Goal: Task Accomplishment & Management: Manage account settings

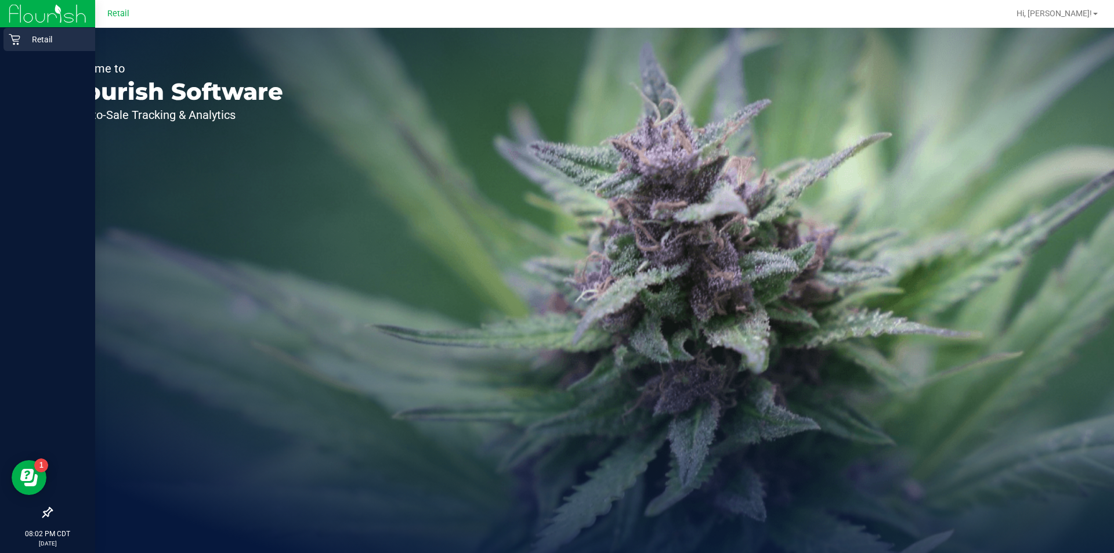
click at [26, 37] on p "Retail" at bounding box center [55, 40] width 70 height 14
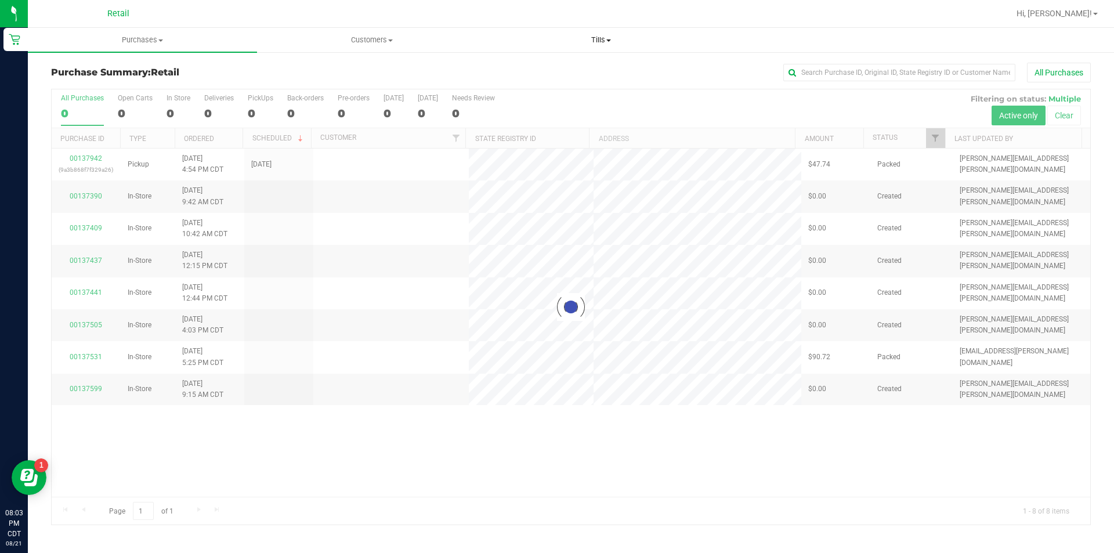
click at [604, 41] on span "Tills" at bounding box center [601, 40] width 228 height 10
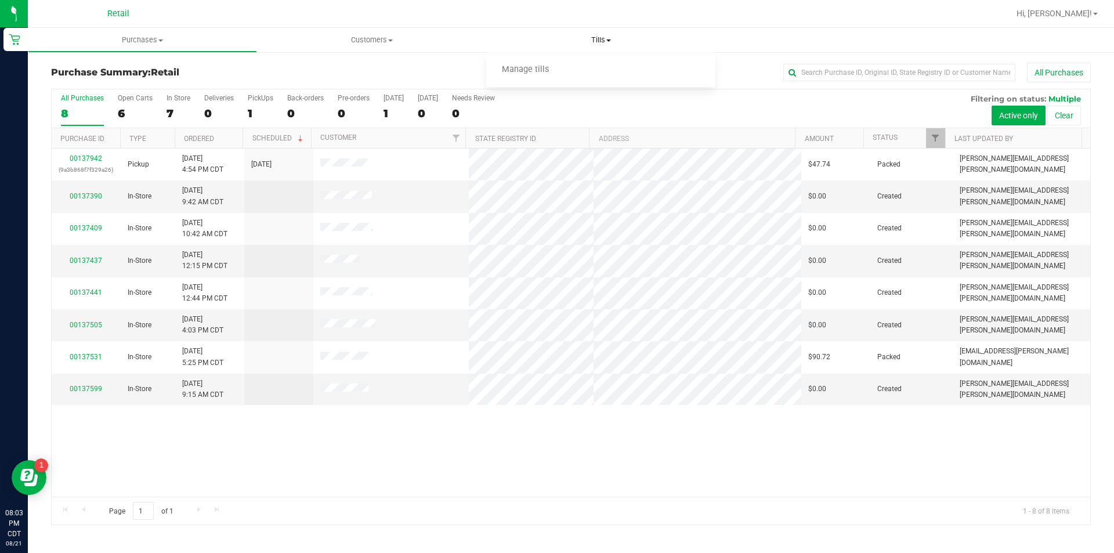
click at [547, 72] on span "Manage tills" at bounding box center [525, 70] width 78 height 10
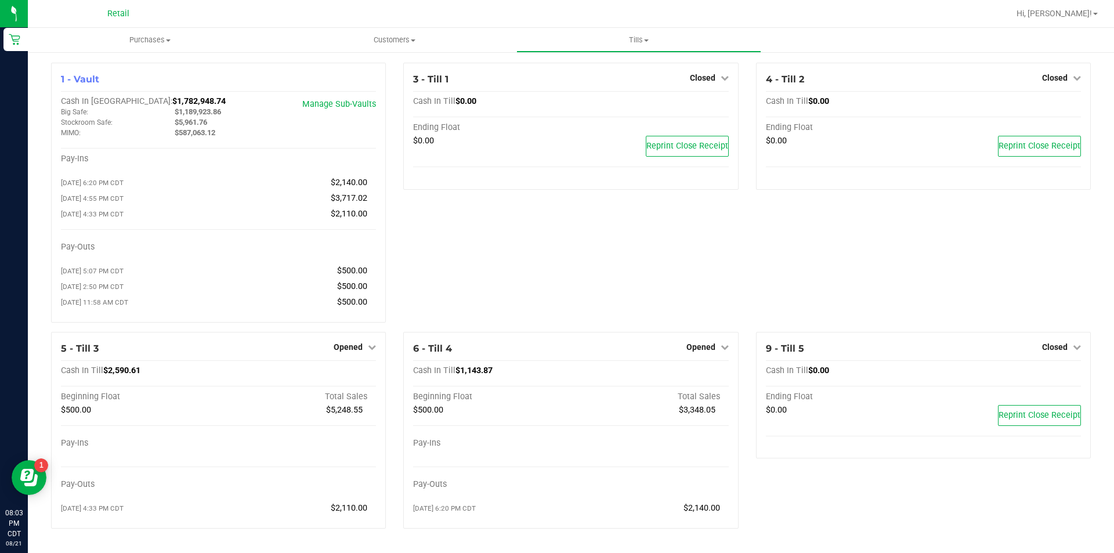
click at [341, 349] on span "Opened" at bounding box center [348, 346] width 29 height 9
click at [354, 376] on link "Close Till" at bounding box center [349, 370] width 31 height 9
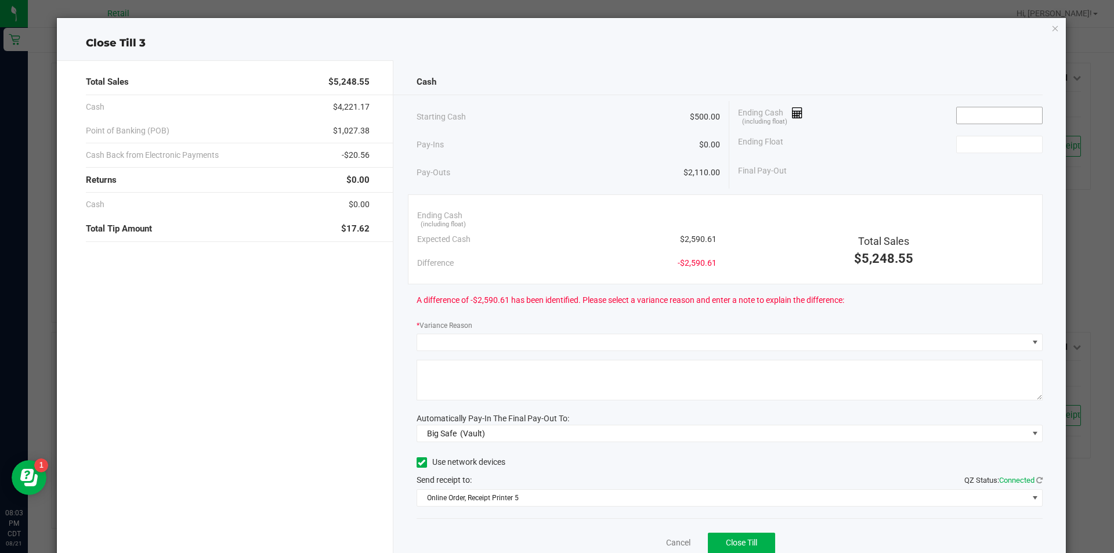
click at [980, 114] on input at bounding box center [999, 115] width 85 height 16
click at [983, 145] on input at bounding box center [999, 144] width 85 height 16
type input "$2,585.61"
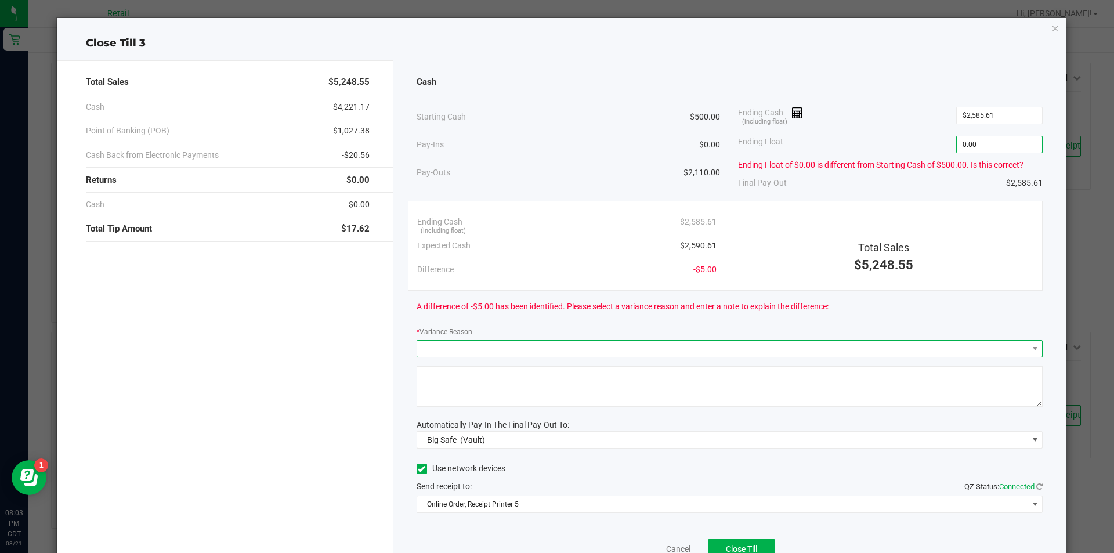
click at [662, 348] on span at bounding box center [722, 349] width 611 height 16
type input "$0.00"
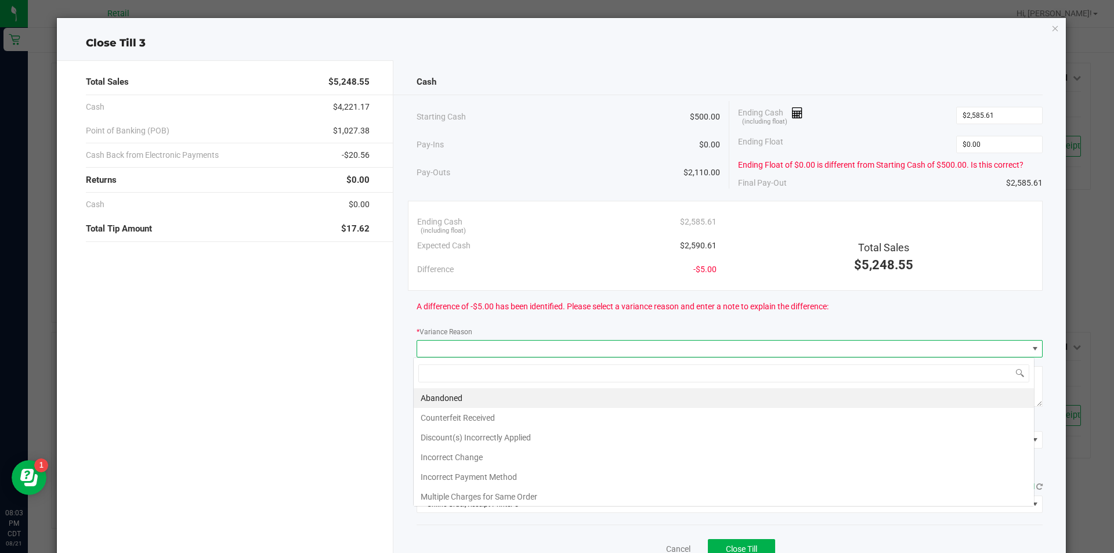
scroll to position [17, 621]
click at [511, 454] on li "Incorrect Change" at bounding box center [724, 458] width 620 height 20
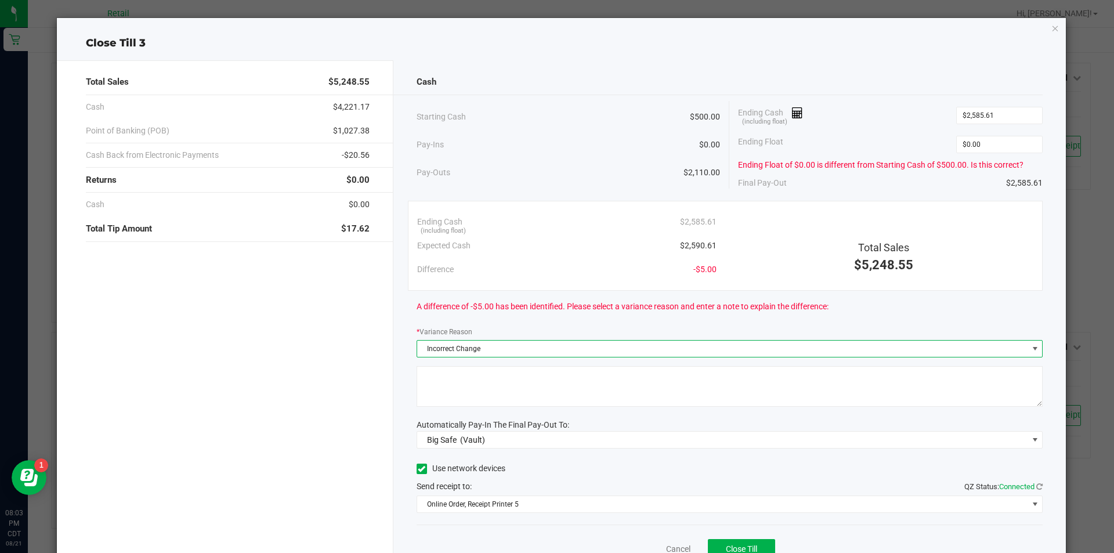
click at [497, 404] on textarea at bounding box center [730, 386] width 627 height 41
type textarea "human error"
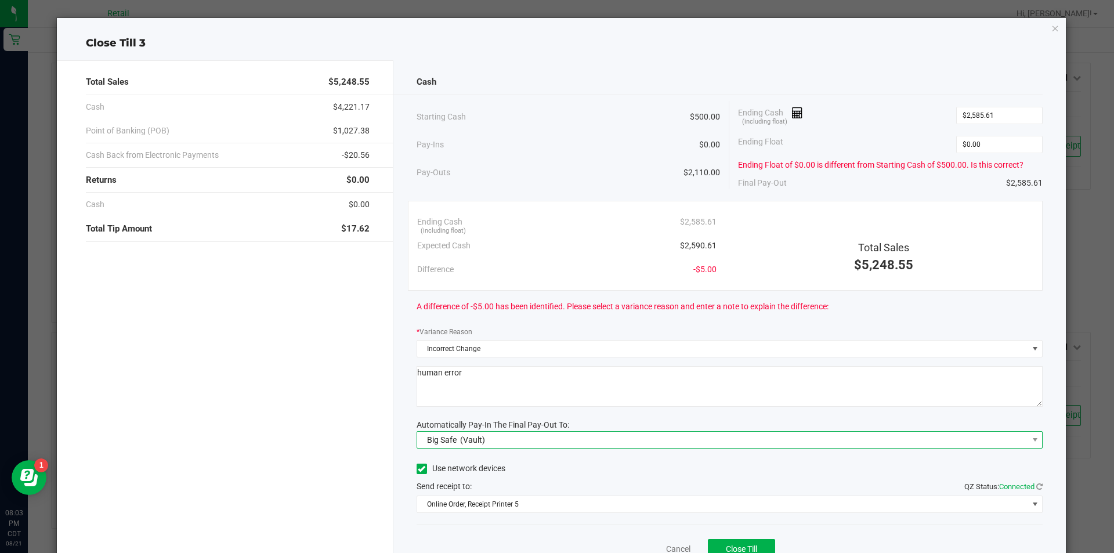
click at [540, 445] on span "Big Safe (Vault)" at bounding box center [722, 440] width 611 height 16
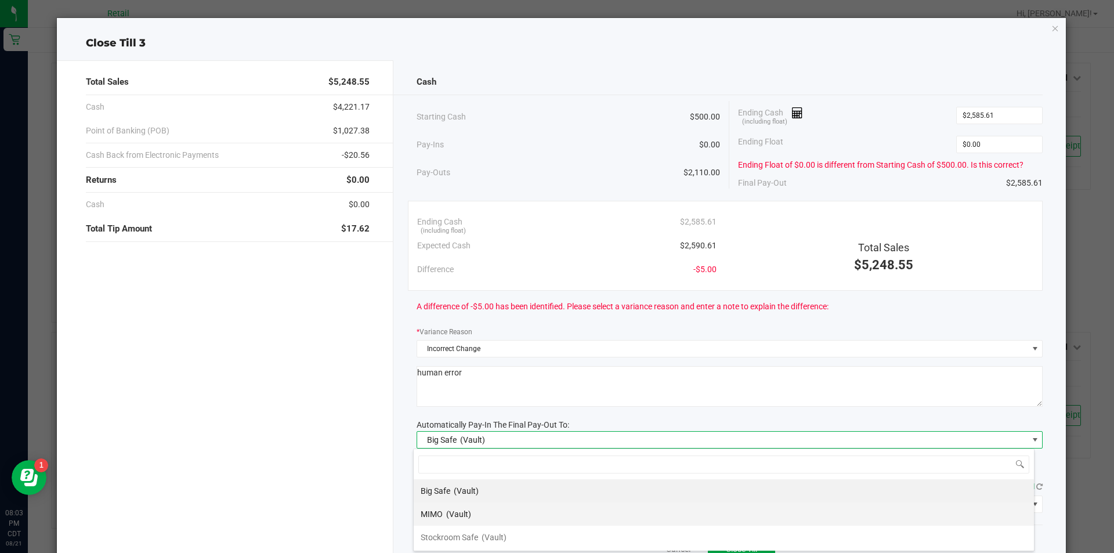
click at [505, 514] on li "MIMO (Vault)" at bounding box center [724, 514] width 620 height 23
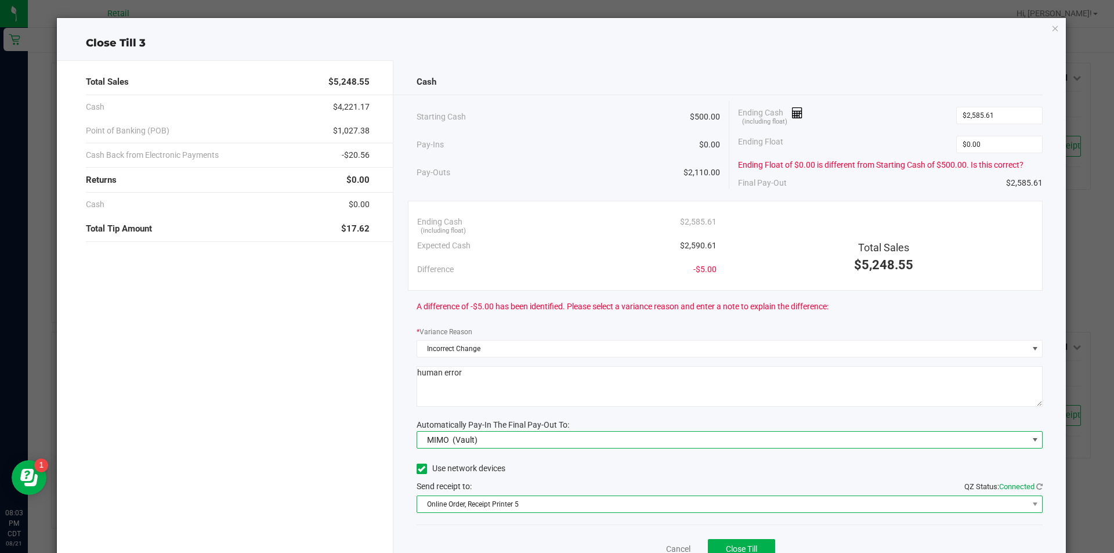
click at [587, 499] on span "Online Order, Receipt Printer 5" at bounding box center [722, 504] width 611 height 16
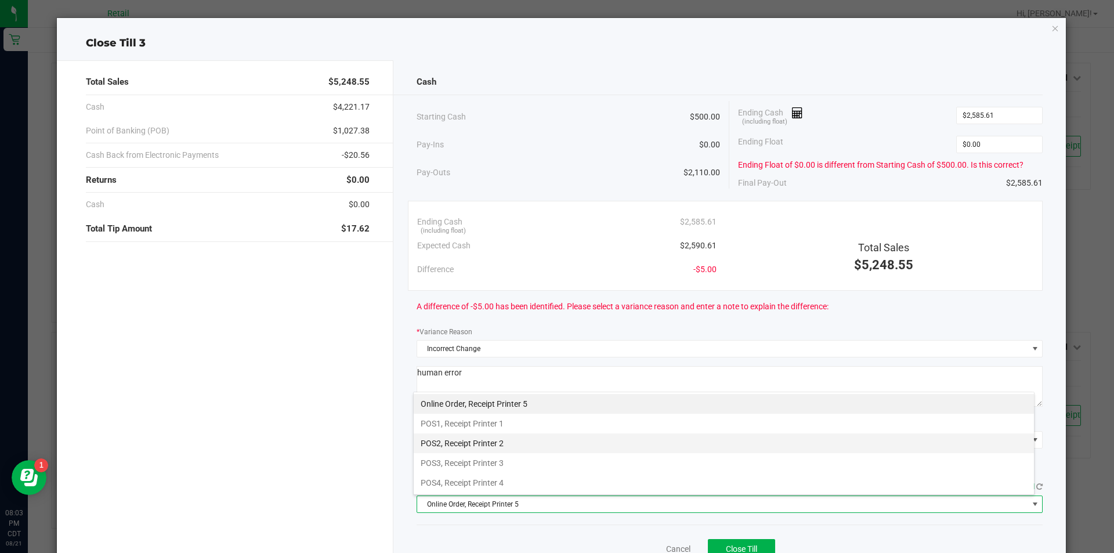
click at [494, 442] on li "POS2, Receipt Printer 2" at bounding box center [724, 444] width 620 height 20
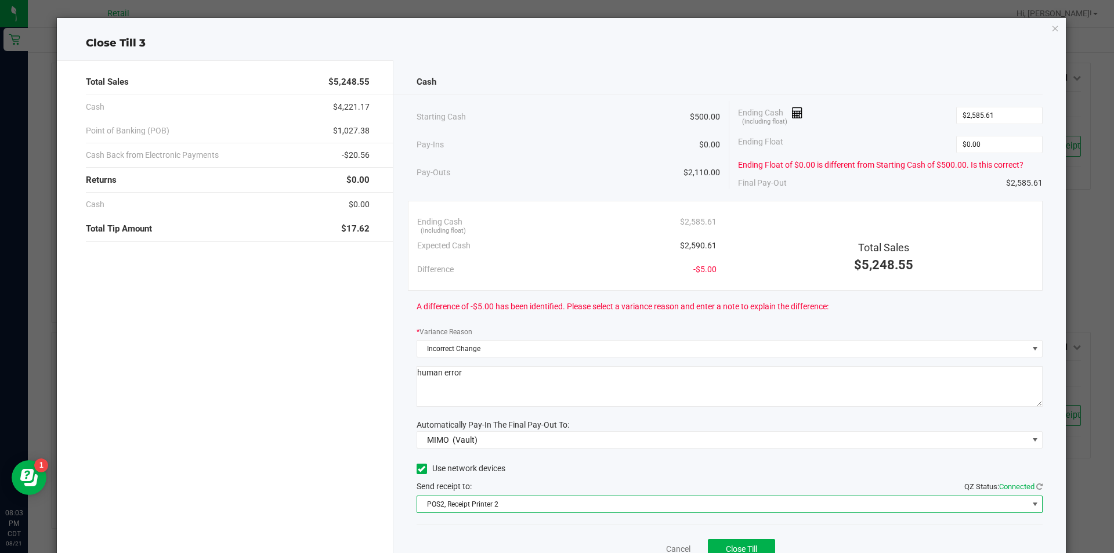
click at [532, 511] on span "POS2, Receipt Printer 2" at bounding box center [722, 504] width 611 height 16
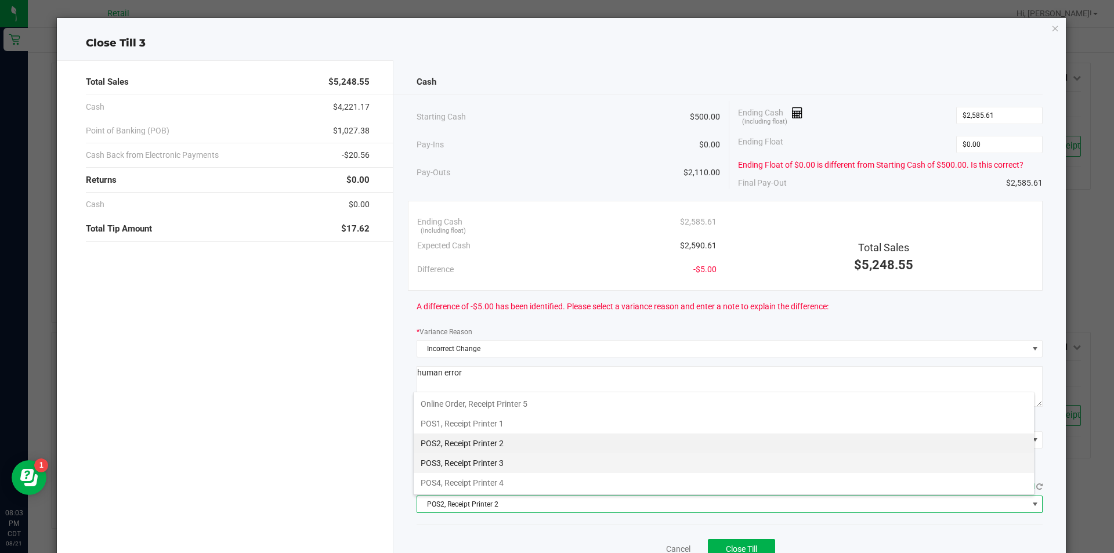
click at [523, 471] on li "POS3, Receipt Printer 3" at bounding box center [724, 463] width 620 height 20
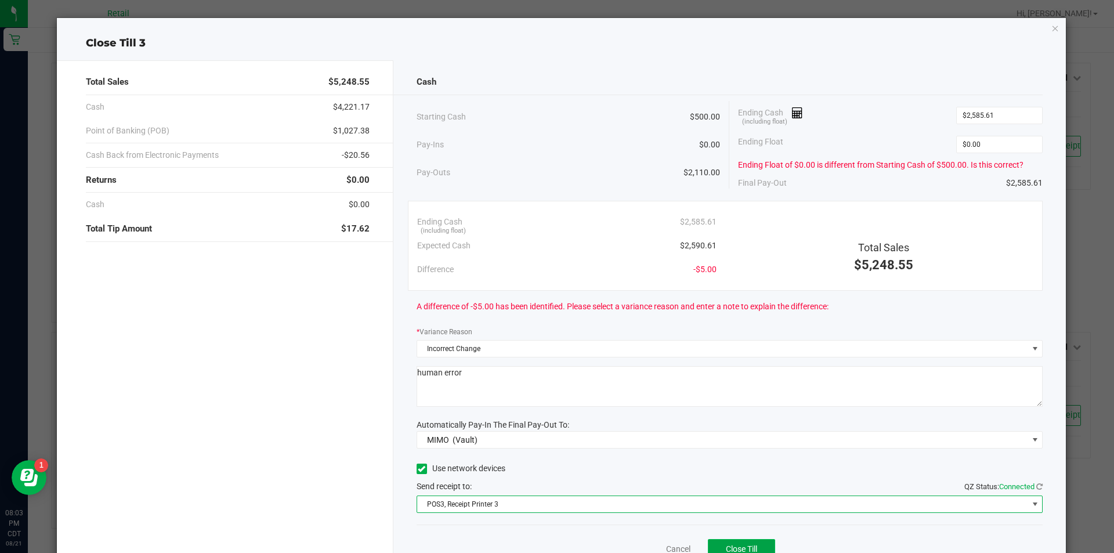
click at [726, 549] on span "Close Till" at bounding box center [741, 548] width 31 height 9
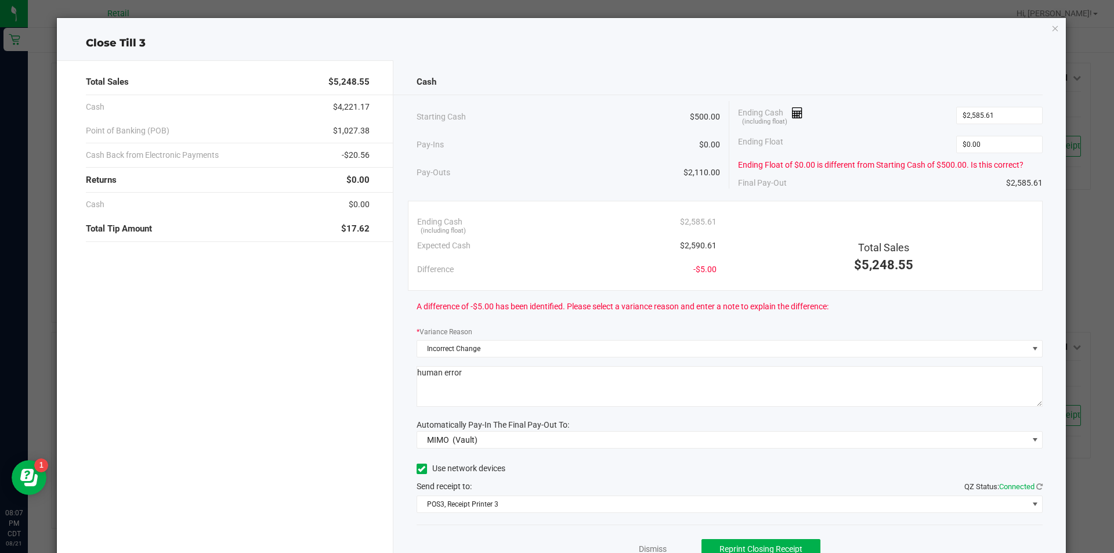
click at [1065, 35] on ngb-modal-window "Close Till 3 Total Sales $5,248.55 Cash $4,221.17 Point of Banking (POB) $1,027…" at bounding box center [561, 276] width 1123 height 553
click at [1052, 28] on icon "button" at bounding box center [1056, 28] width 8 height 14
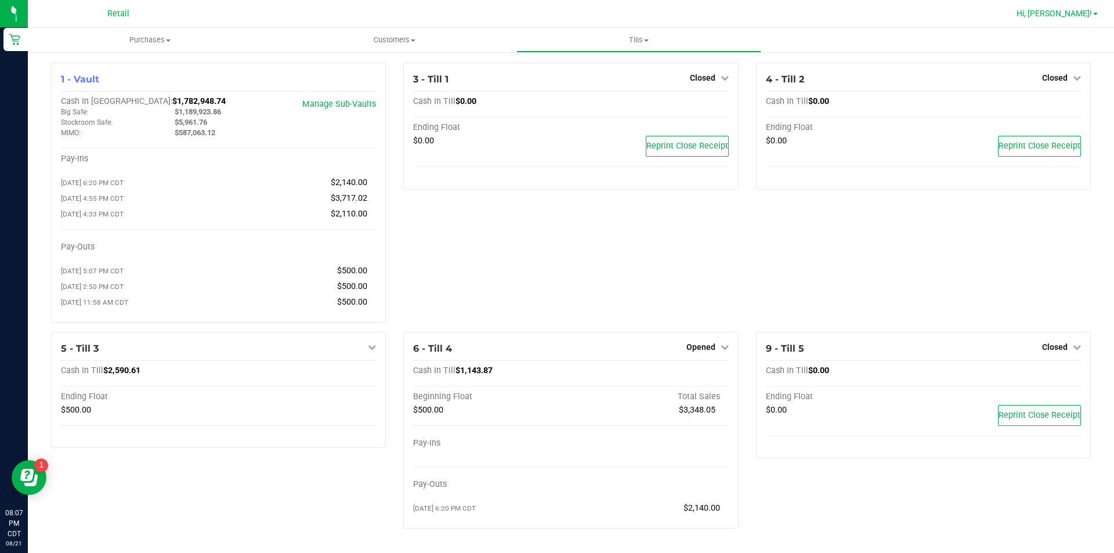
click at [1092, 15] on link "Hi, [PERSON_NAME]!" at bounding box center [1057, 14] width 91 height 12
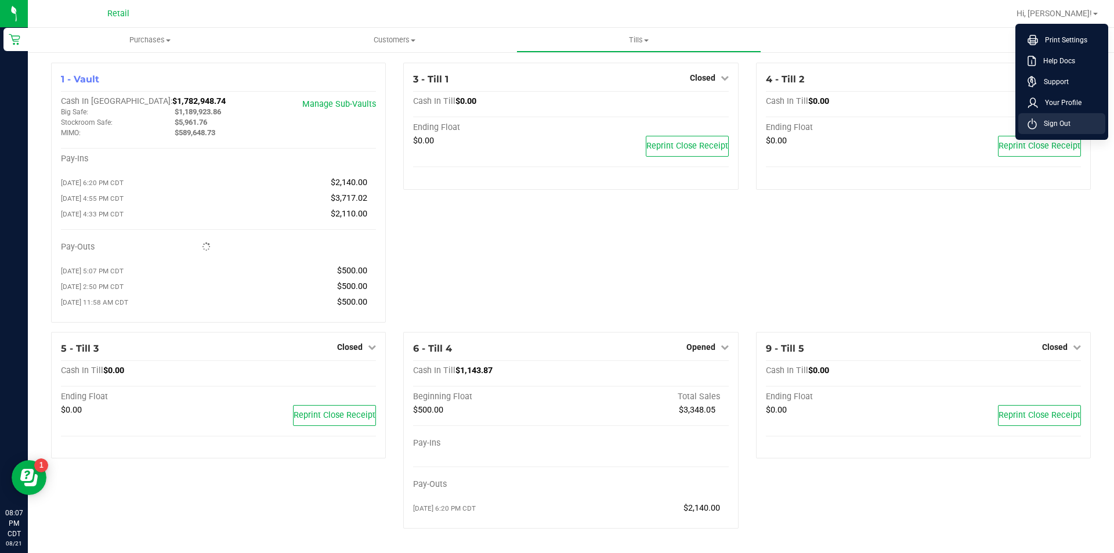
click at [1057, 127] on span "Sign Out" at bounding box center [1054, 124] width 34 height 12
